Goal: Task Accomplishment & Management: Use online tool/utility

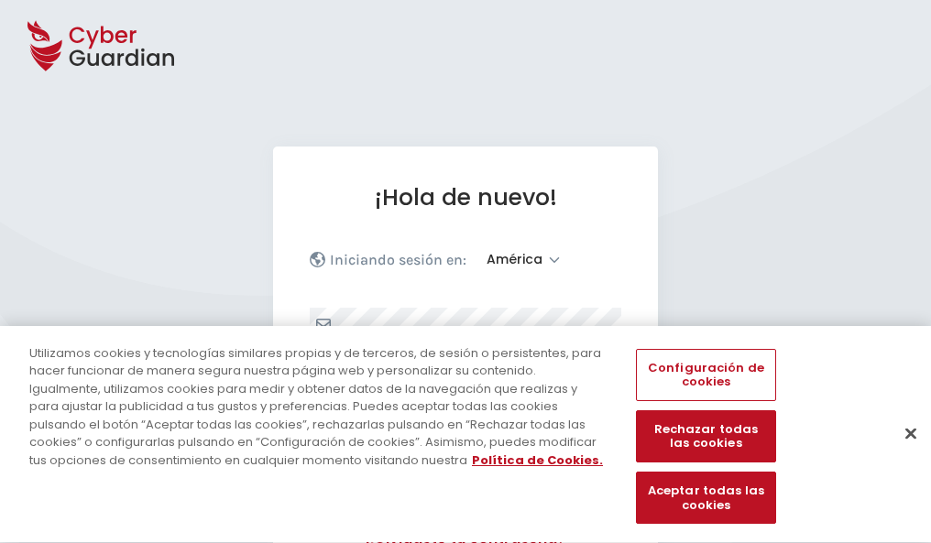
select select "América"
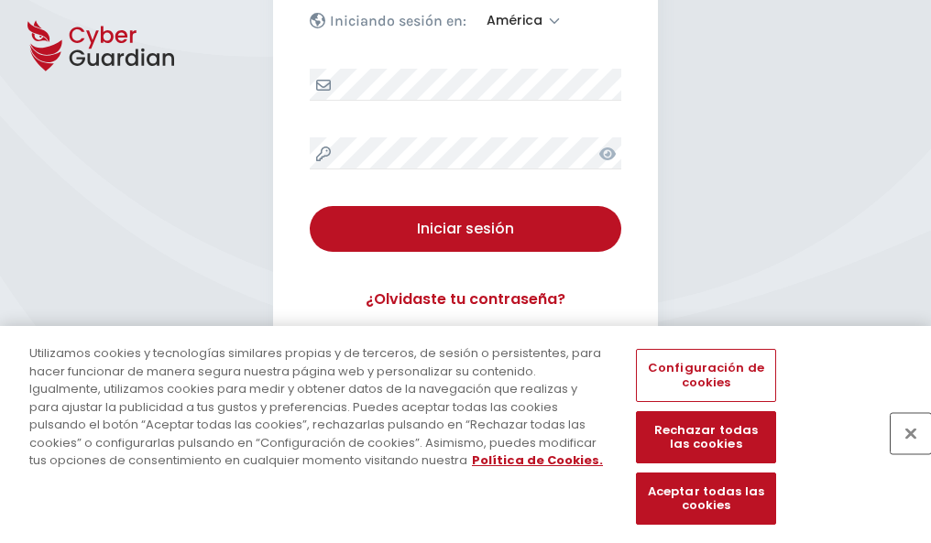
click at [901, 453] on button "Cerrar" at bounding box center [910, 433] width 40 height 40
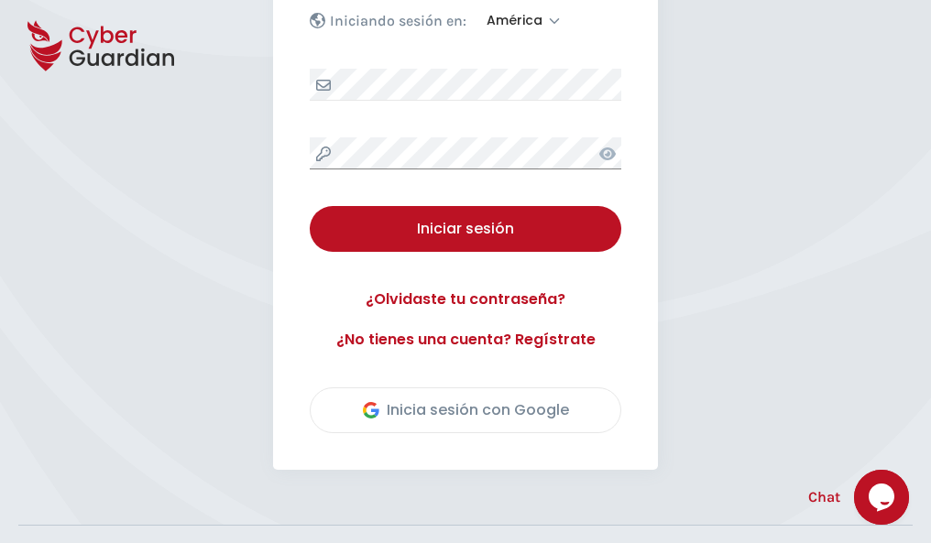
scroll to position [416, 0]
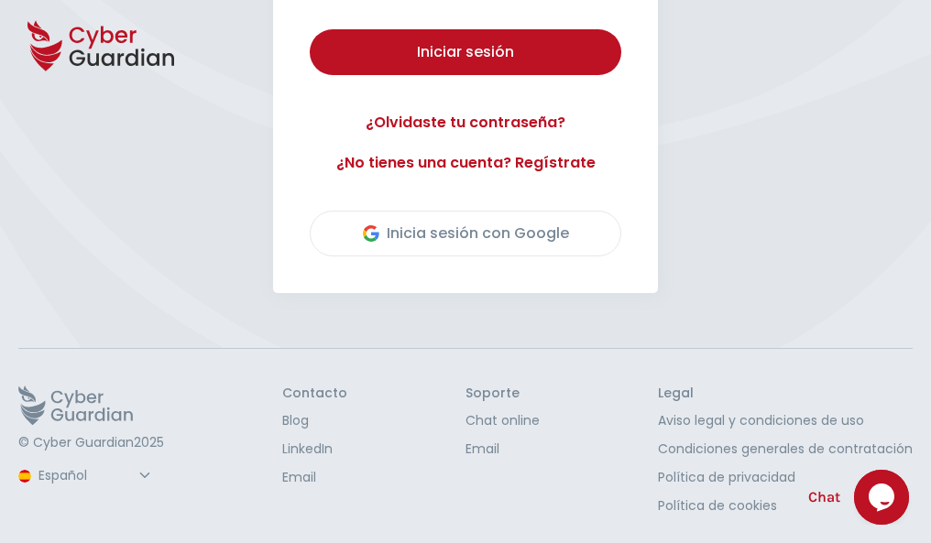
click at [310, 29] on button "Iniciar sesión" at bounding box center [465, 52] width 311 height 46
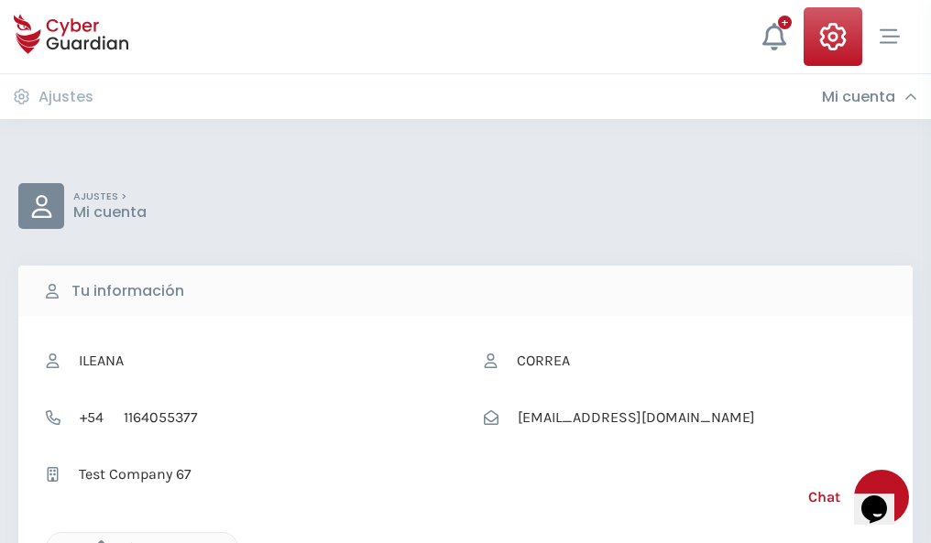
click at [96, 541] on icon "button" at bounding box center [97, 548] width 16 height 16
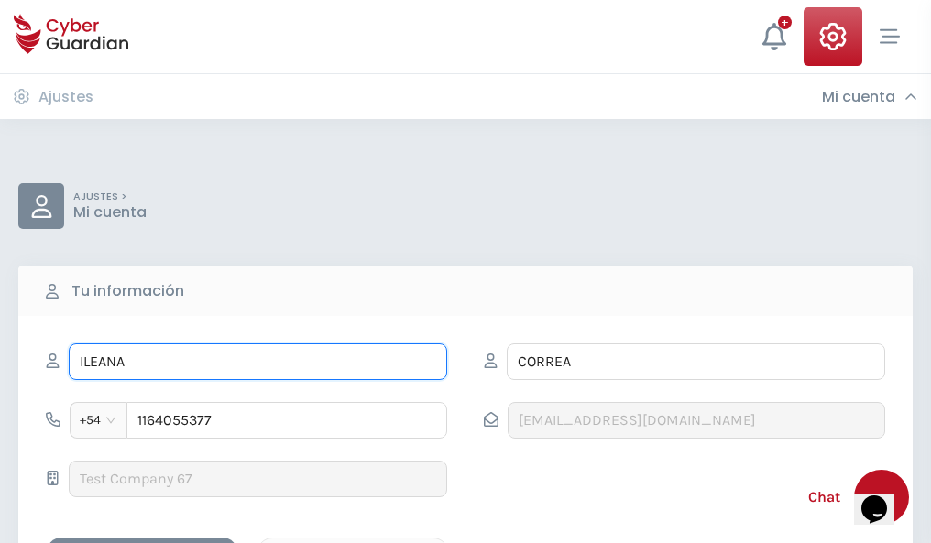
click at [257, 362] on input "ILEANA" at bounding box center [258, 362] width 378 height 37
type input "I"
type input "Amarilis"
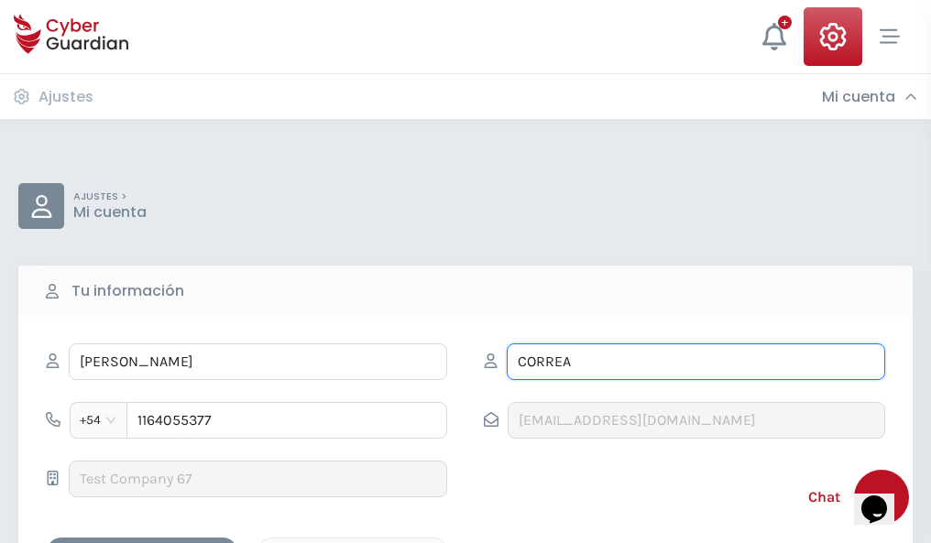
click at [695, 362] on input "CORREA" at bounding box center [696, 362] width 378 height 37
type input "C"
type input "Martin"
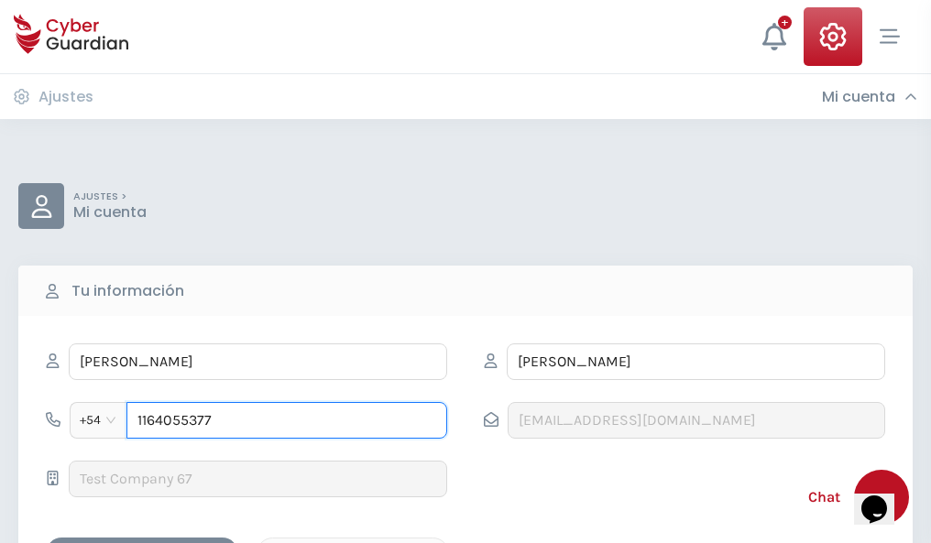
click at [287, 420] on input "1164055377" at bounding box center [286, 420] width 321 height 37
type input "1"
type input "4875612011"
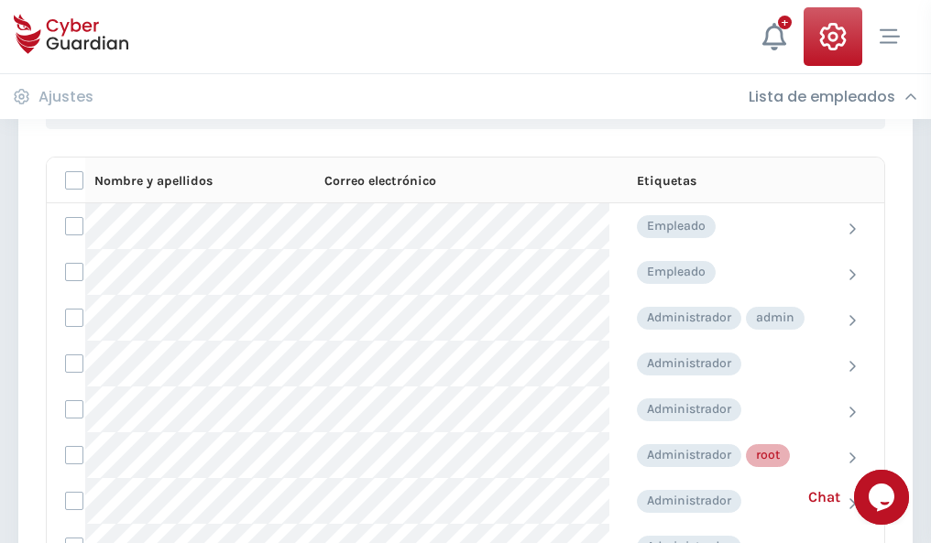
scroll to position [922, 0]
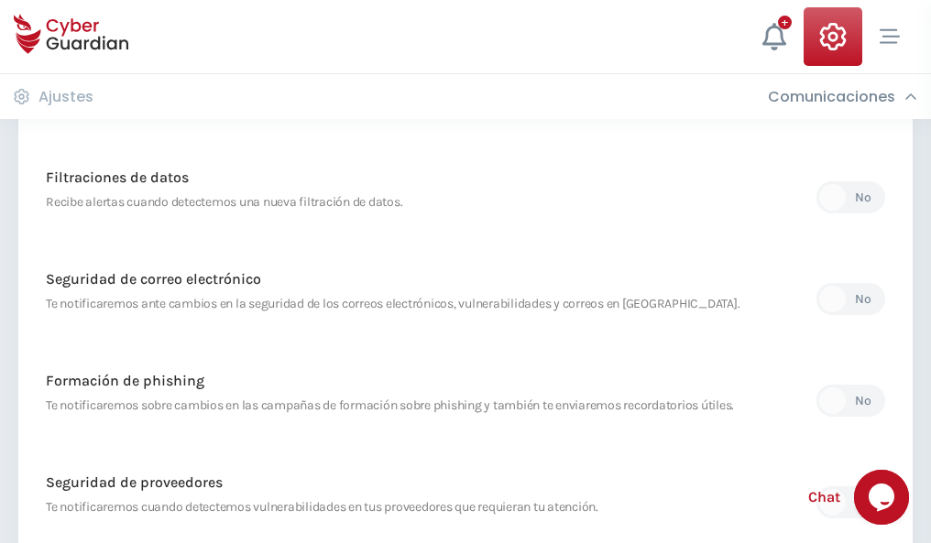
scroll to position [965, 0]
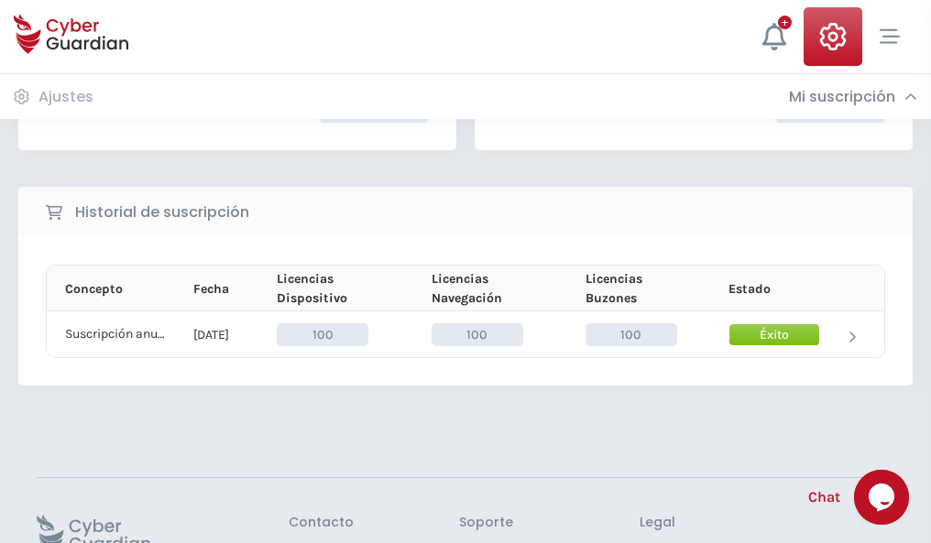
scroll to position [464, 0]
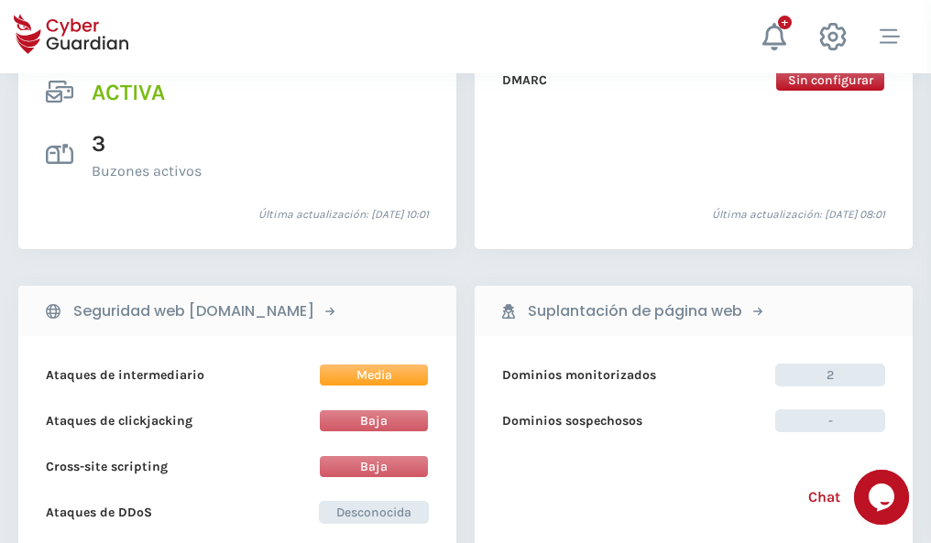
scroll to position [1861, 0]
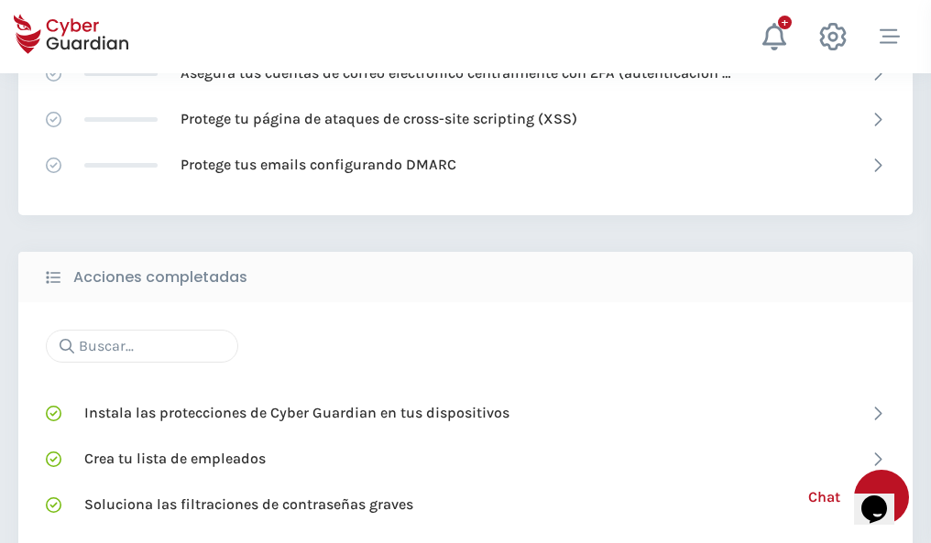
scroll to position [1220, 0]
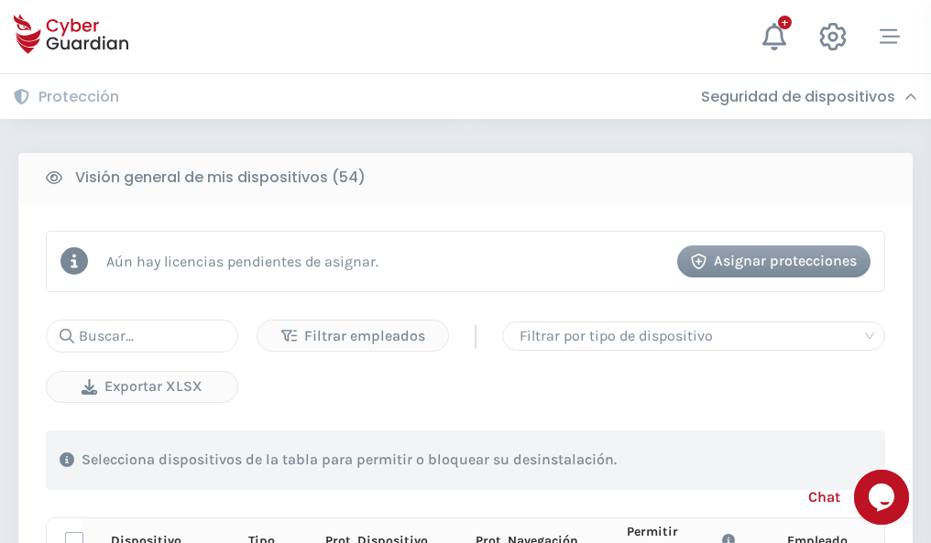
scroll to position [1619, 0]
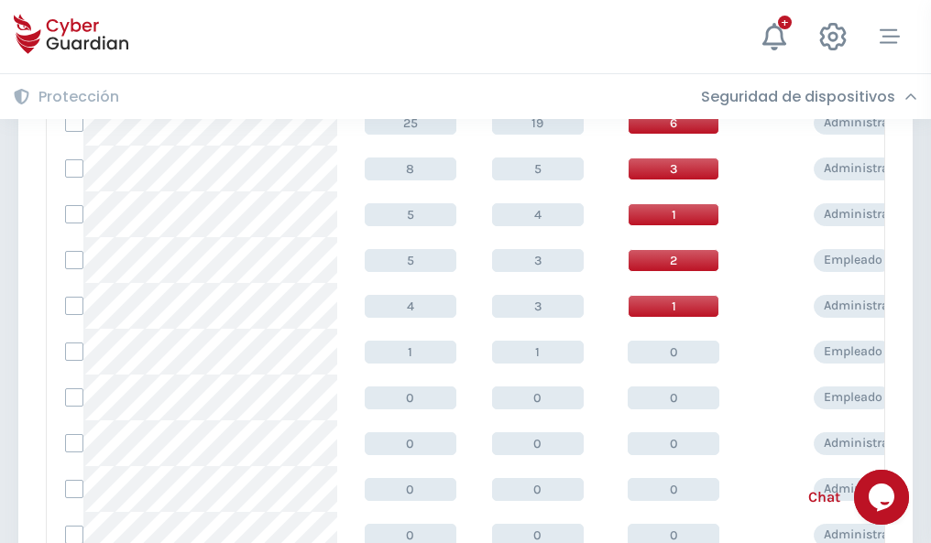
scroll to position [923, 0]
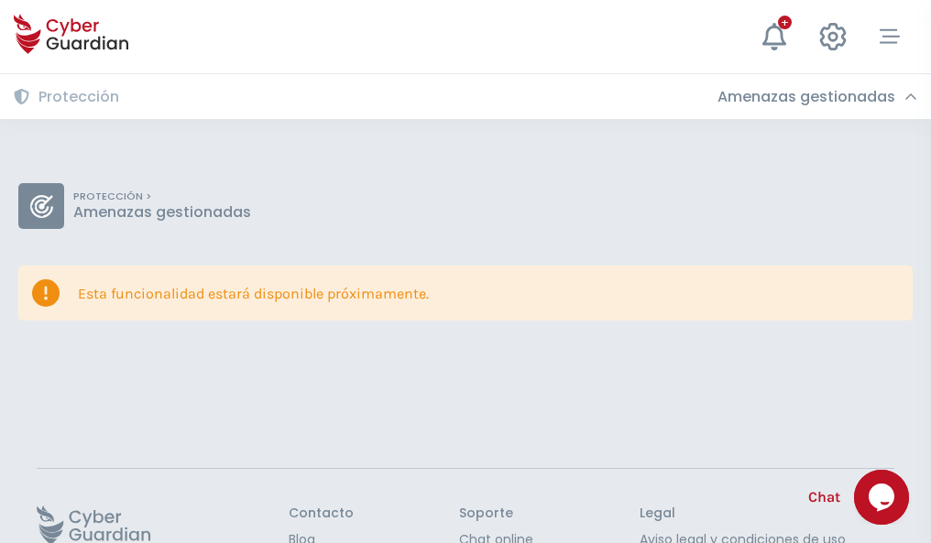
scroll to position [119, 0]
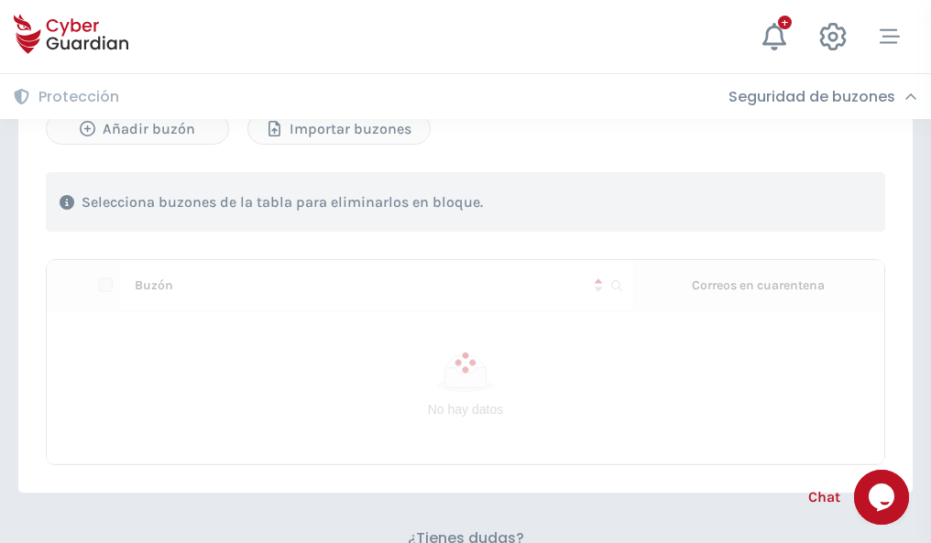
scroll to position [784, 0]
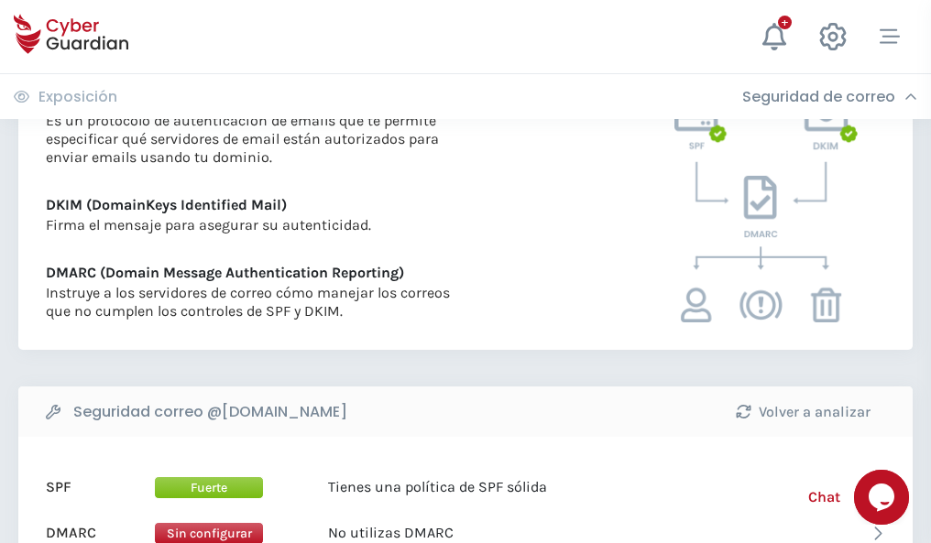
scroll to position [988, 0]
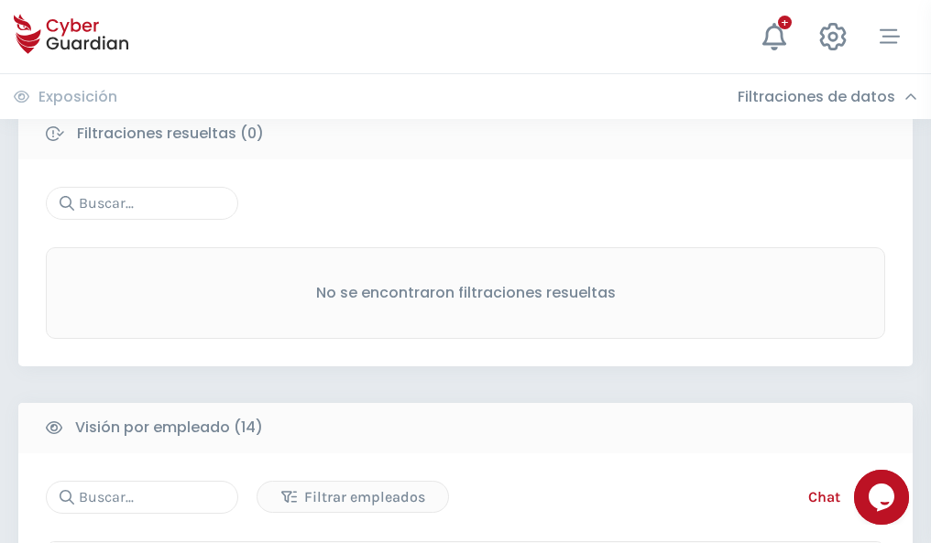
scroll to position [1654, 0]
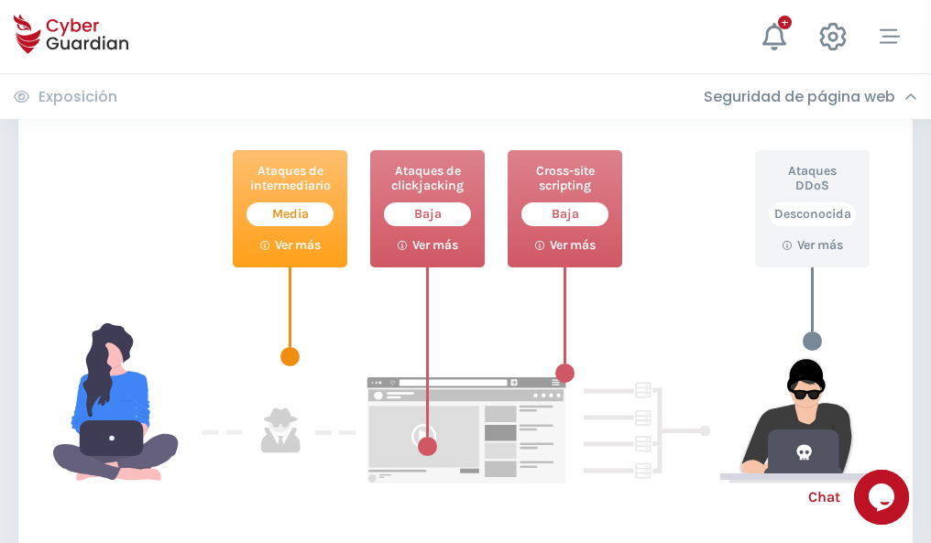
scroll to position [998, 0]
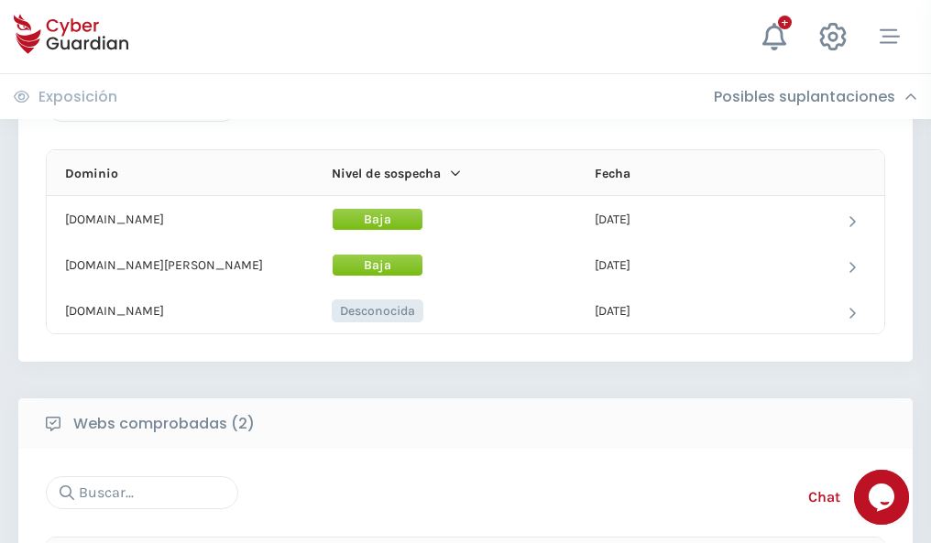
scroll to position [1099, 0]
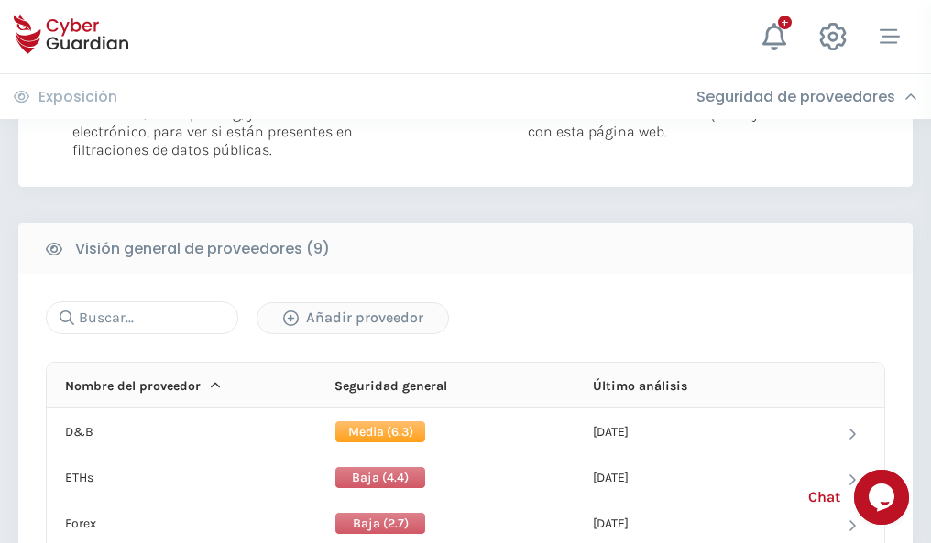
scroll to position [1318, 0]
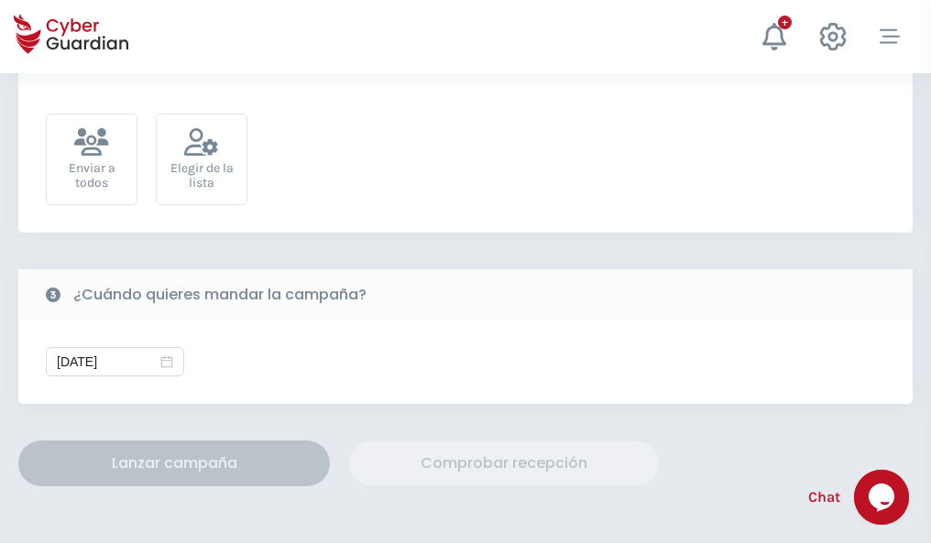
scroll to position [671, 0]
